Goal: Transaction & Acquisition: Purchase product/service

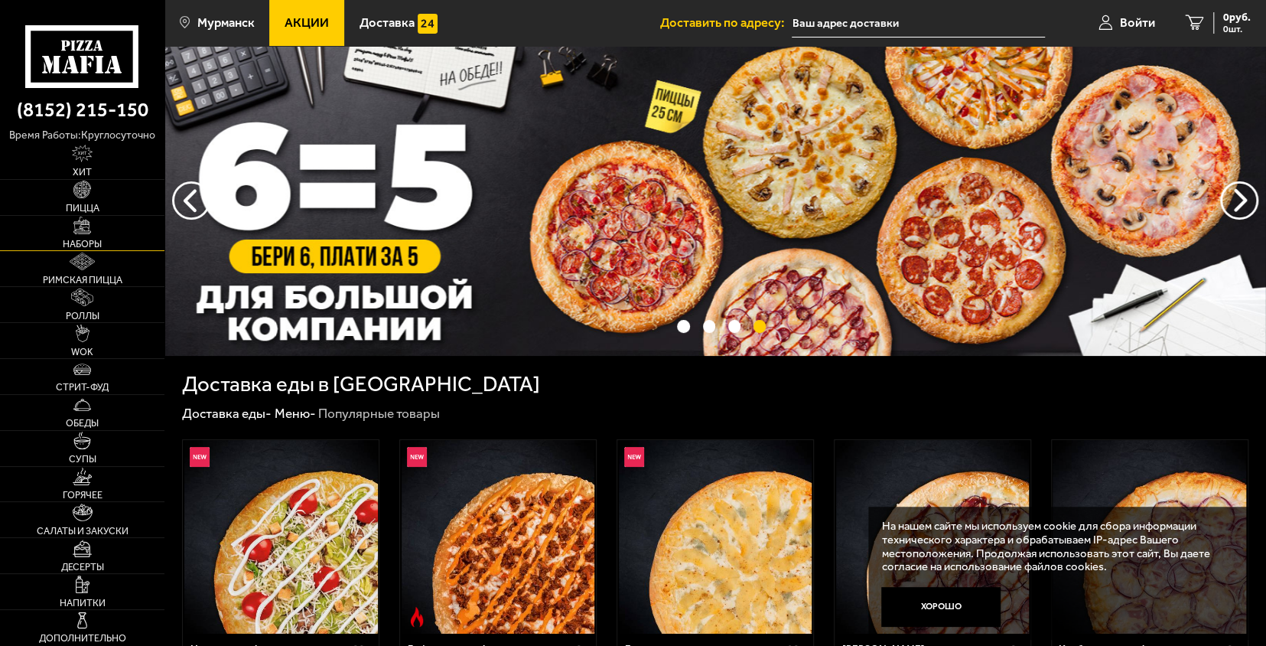
click at [89, 228] on img at bounding box center [82, 226] width 18 height 18
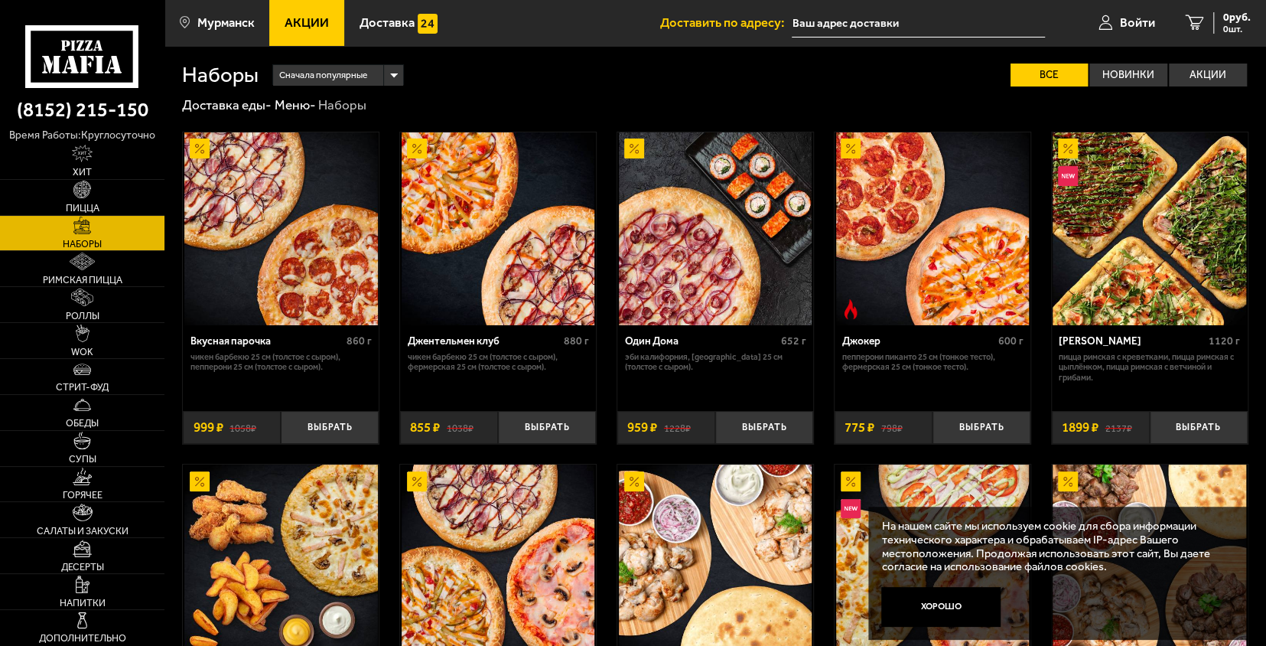
scroll to position [17, 0]
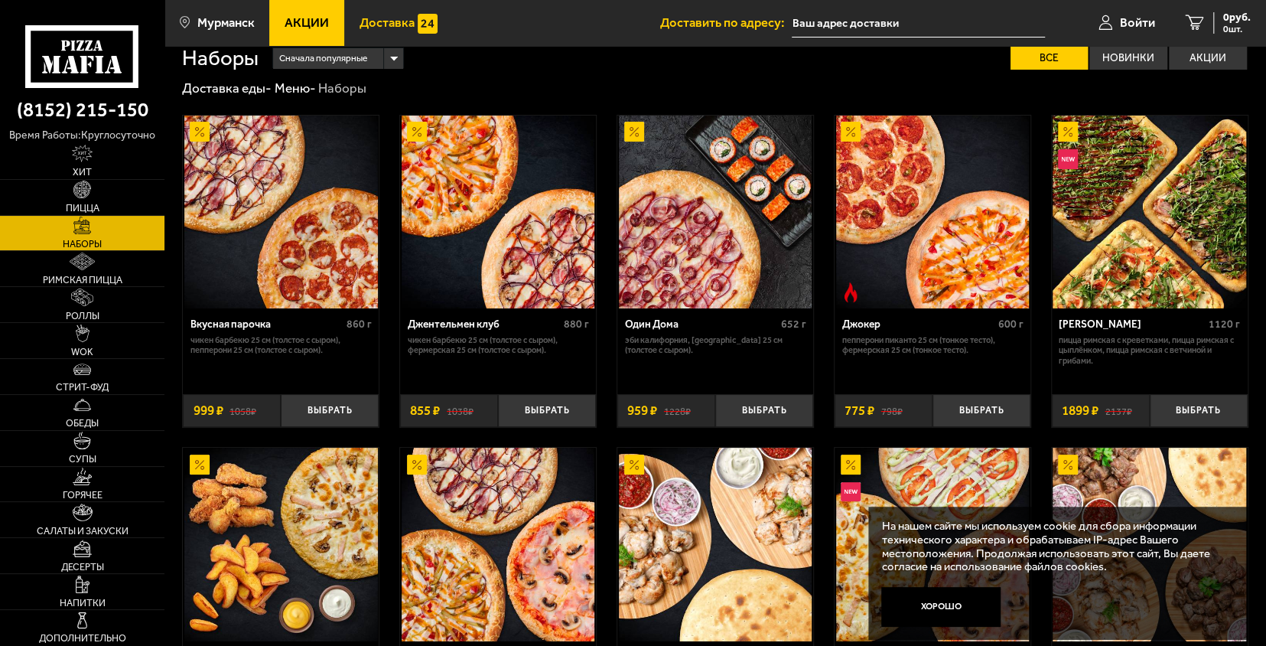
click at [428, 29] on img at bounding box center [428, 24] width 20 height 20
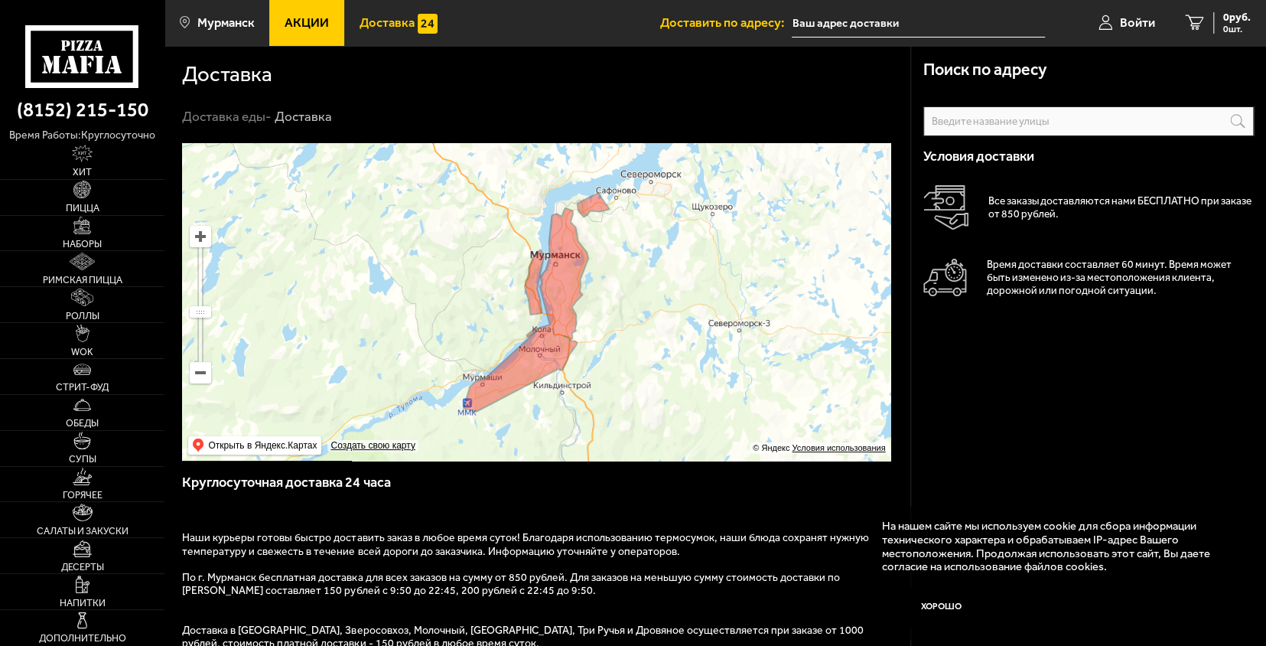
click at [0, 0] on input "text" at bounding box center [0, 0] width 0 height 0
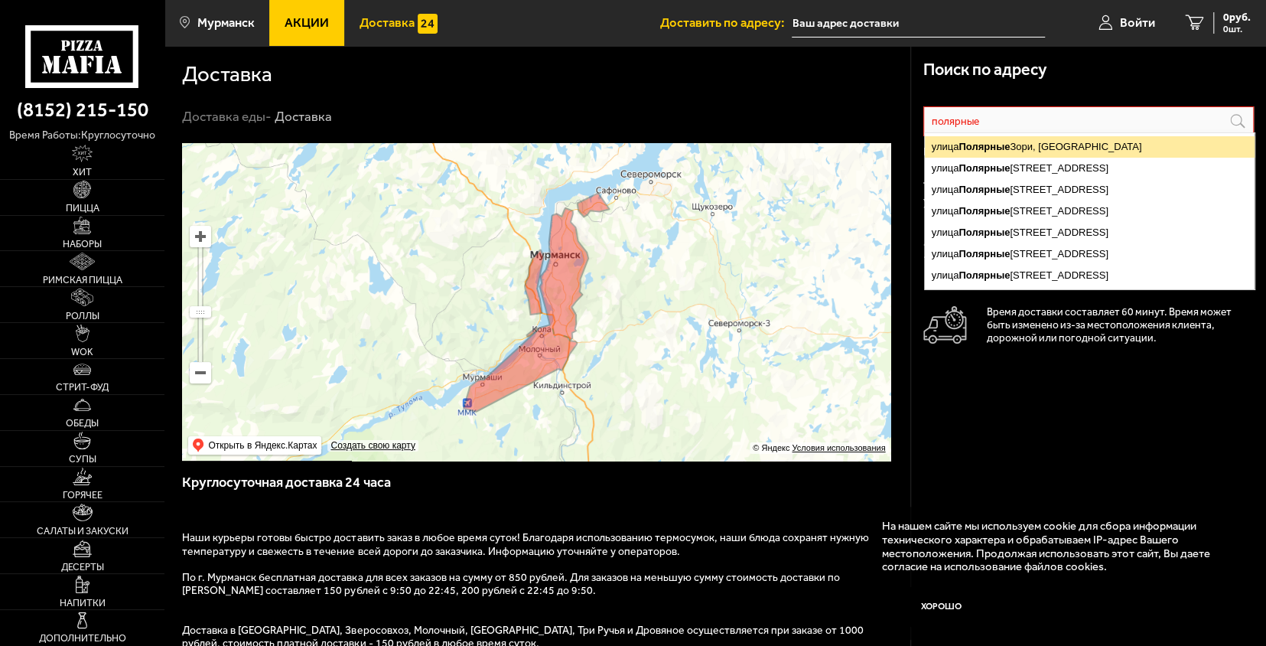
click at [1069, 138] on ymaps "улица Полярные Зори, Мурманск" at bounding box center [1090, 146] width 330 height 21
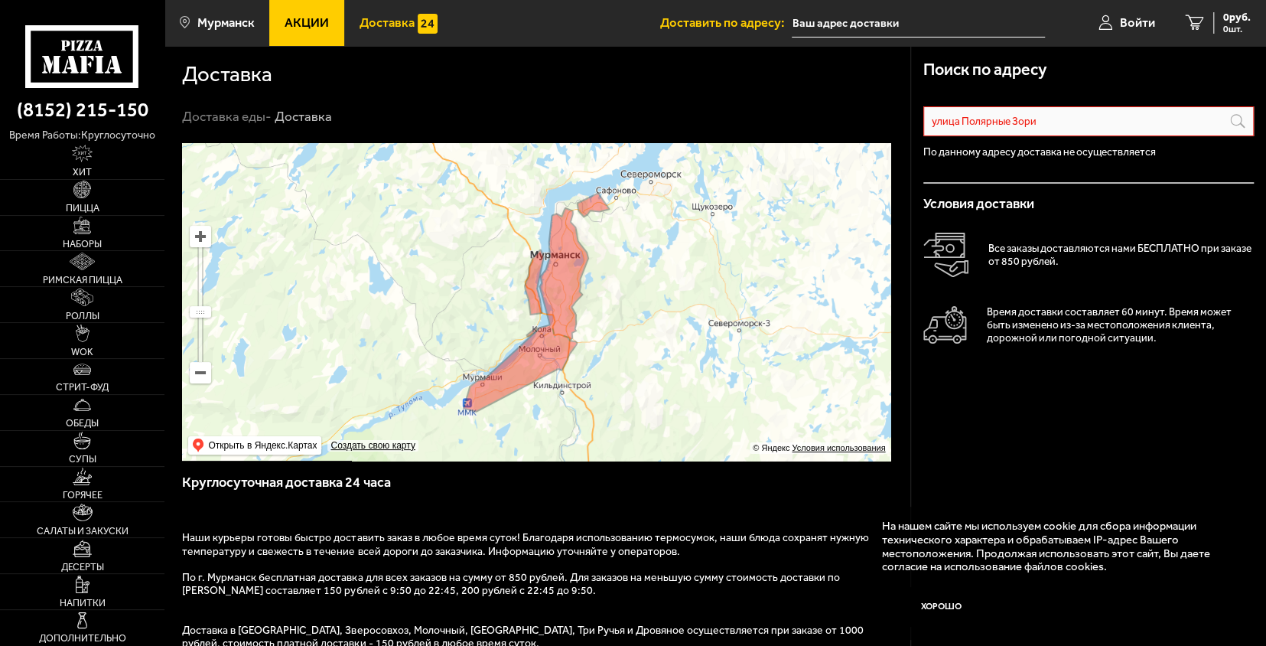
click at [1082, 108] on input "улица Полярные Зори" at bounding box center [1088, 121] width 331 height 30
click at [1158, 125] on input "улица Полярные Зори" at bounding box center [1088, 121] width 331 height 30
click at [1247, 121] on input "улица Полярные Зори" at bounding box center [1088, 121] width 331 height 30
click at [1179, 122] on input "улица Полярные Зори" at bounding box center [1088, 121] width 331 height 30
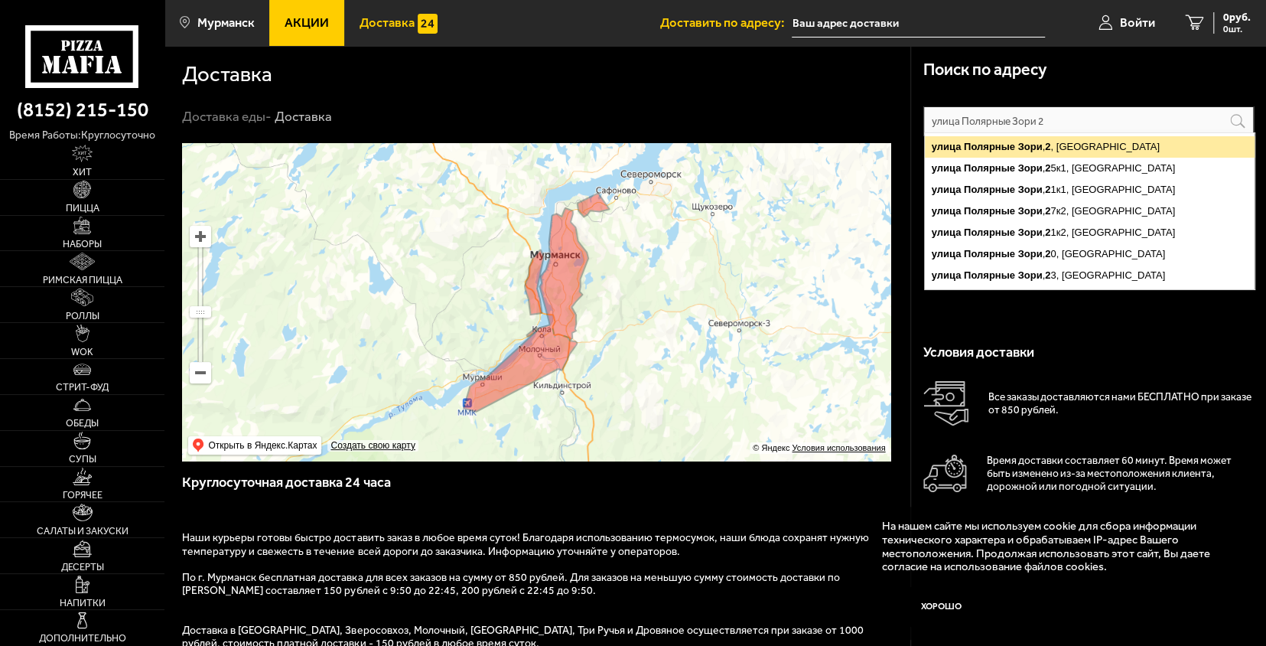
click at [1181, 142] on ymaps "улица Полярные Зори , 2 , Мурманск" at bounding box center [1090, 146] width 330 height 21
type input "улица Полярные Зори, 2"
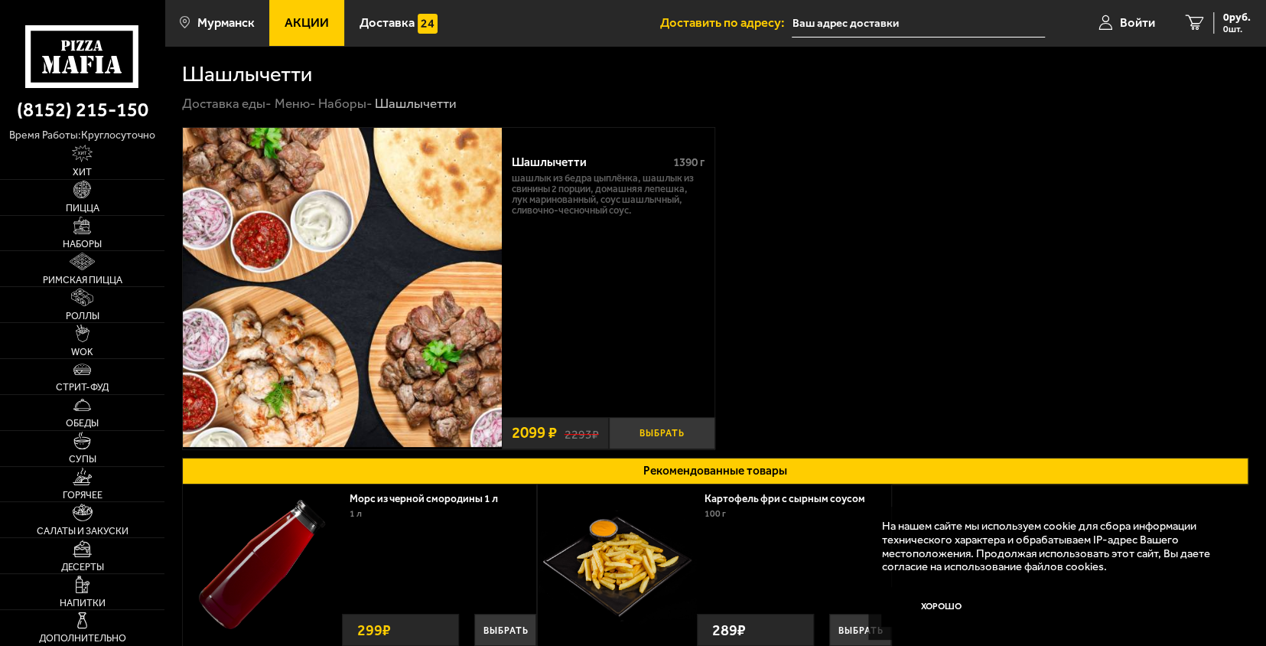
click at [656, 438] on button "Выбрать" at bounding box center [662, 433] width 106 height 32
click at [1212, 28] on span "1 шт." at bounding box center [1228, 28] width 46 height 9
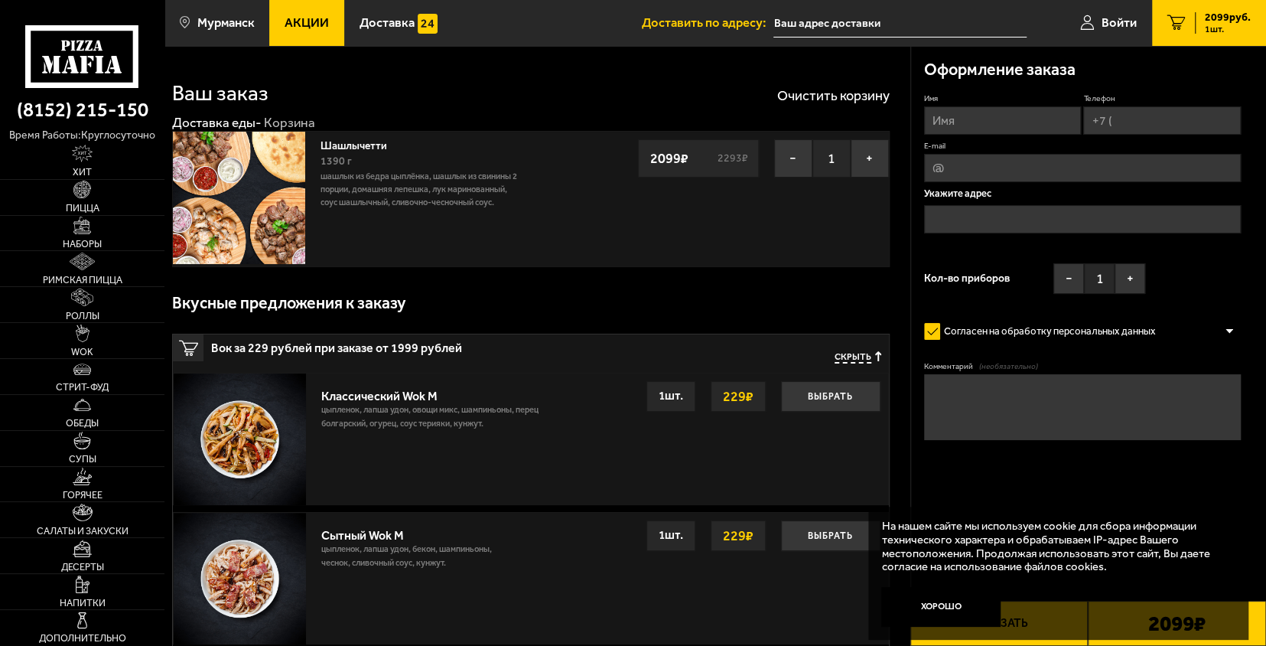
click at [234, 536] on img at bounding box center [240, 579] width 132 height 132
click at [248, 569] on img at bounding box center [240, 579] width 132 height 132
click at [800, 165] on button "−" at bounding box center [793, 158] width 38 height 38
